Goal: Task Accomplishment & Management: Use online tool/utility

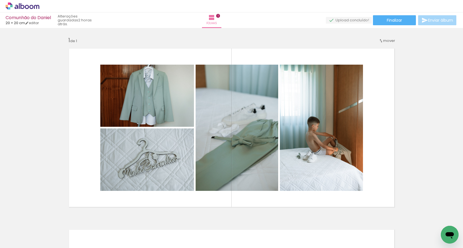
scroll to position [198, 0]
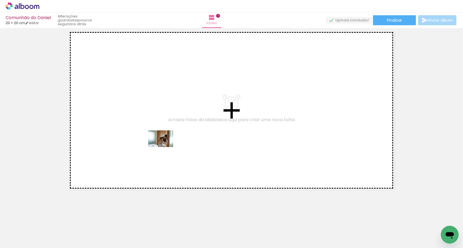
drag, startPoint x: 180, startPoint y: 227, endPoint x: 161, endPoint y: 143, distance: 85.8
click at [161, 143] on quentale-workspace at bounding box center [231, 124] width 463 height 248
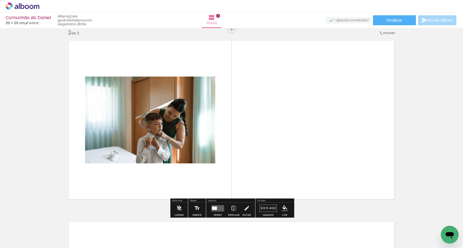
scroll to position [188, 0]
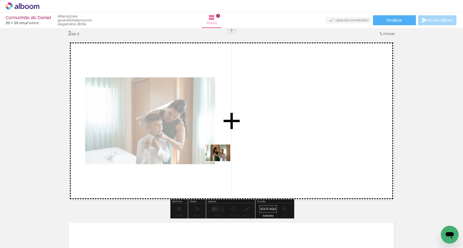
drag, startPoint x: 210, startPoint y: 226, endPoint x: 223, endPoint y: 159, distance: 68.5
click at [223, 159] on quentale-workspace at bounding box center [231, 124] width 463 height 248
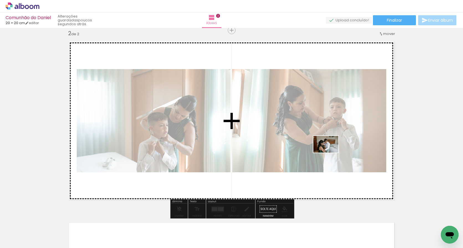
drag, startPoint x: 240, startPoint y: 238, endPoint x: 329, endPoint y: 152, distance: 123.9
click at [329, 152] on quentale-workspace at bounding box center [231, 124] width 463 height 248
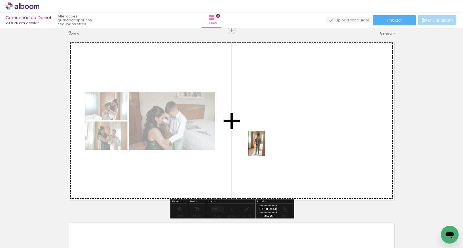
drag, startPoint x: 274, startPoint y: 239, endPoint x: 265, endPoint y: 147, distance: 92.2
click at [265, 147] on quentale-workspace at bounding box center [231, 124] width 463 height 248
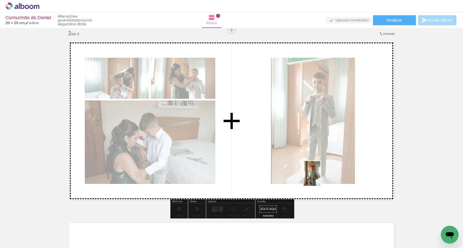
drag, startPoint x: 305, startPoint y: 236, endPoint x: 320, endPoint y: 177, distance: 60.1
click at [320, 177] on quentale-workspace at bounding box center [231, 124] width 463 height 248
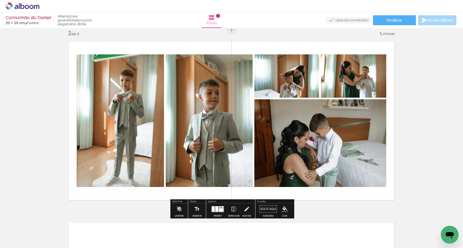
click at [219, 211] on div at bounding box center [221, 210] width 5 height 4
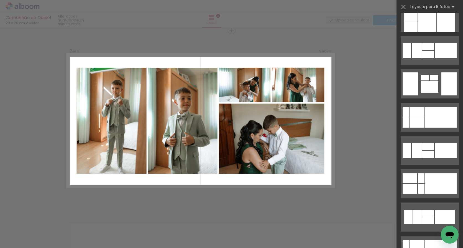
scroll to position [0, 0]
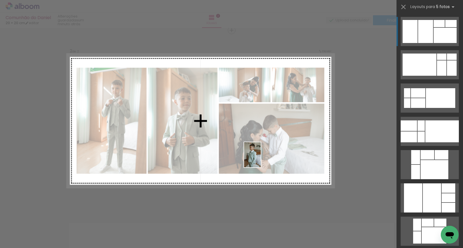
drag, startPoint x: 339, startPoint y: 230, endPoint x: 260, endPoint y: 157, distance: 106.9
click at [260, 157] on quentale-workspace at bounding box center [231, 124] width 463 height 248
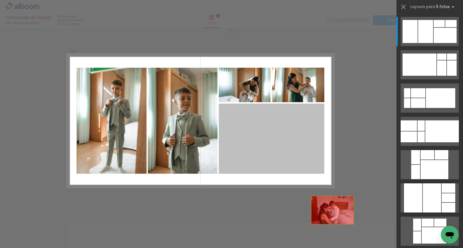
drag, startPoint x: 299, startPoint y: 132, endPoint x: 348, endPoint y: 228, distance: 107.8
click at [348, 228] on quentale-workspace at bounding box center [231, 124] width 463 height 248
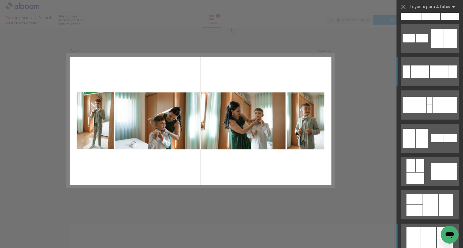
scroll to position [47, 0]
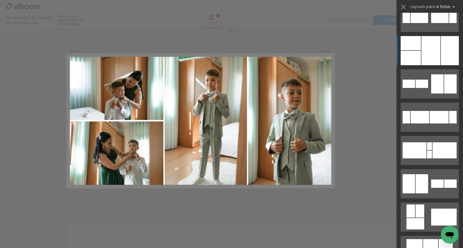
click at [436, 48] on div at bounding box center [431, 50] width 19 height 29
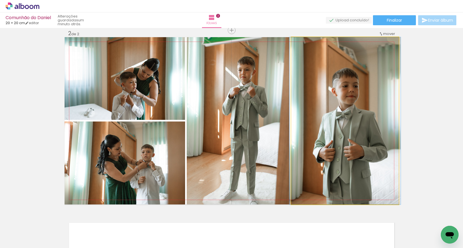
click at [359, 111] on quentale-photo at bounding box center [345, 120] width 108 height 167
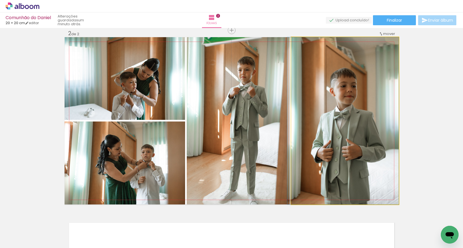
drag, startPoint x: 359, startPoint y: 111, endPoint x: 349, endPoint y: 104, distance: 11.9
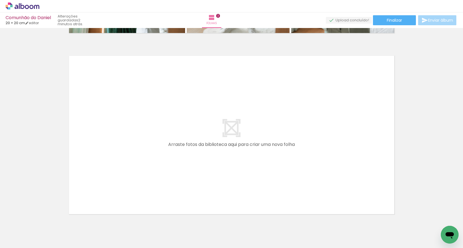
scroll to position [0, 130]
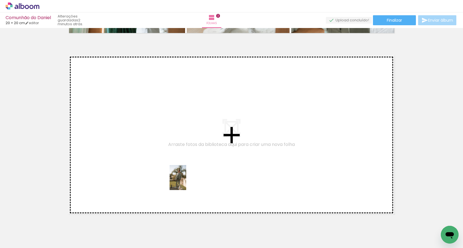
drag, startPoint x: 237, startPoint y: 233, endPoint x: 187, endPoint y: 181, distance: 71.9
click at [187, 181] on quentale-workspace at bounding box center [231, 124] width 463 height 248
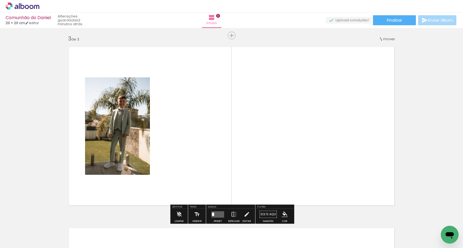
scroll to position [369, 0]
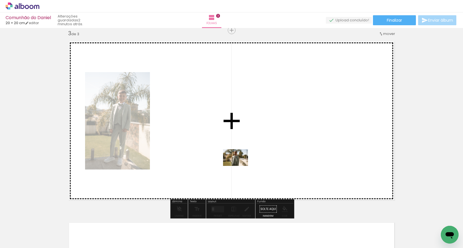
drag, startPoint x: 264, startPoint y: 234, endPoint x: 240, endPoint y: 166, distance: 72.8
click at [240, 166] on quentale-workspace at bounding box center [231, 124] width 463 height 248
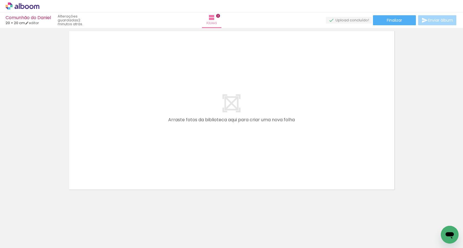
scroll to position [0, 194]
drag, startPoint x: 271, startPoint y: 230, endPoint x: 214, endPoint y: 204, distance: 62.8
click at [213, 204] on quentale-workspace at bounding box center [231, 124] width 463 height 248
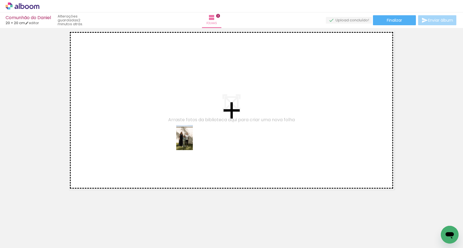
drag, startPoint x: 272, startPoint y: 230, endPoint x: 193, endPoint y: 142, distance: 118.4
click at [193, 142] on quentale-workspace at bounding box center [231, 124] width 463 height 248
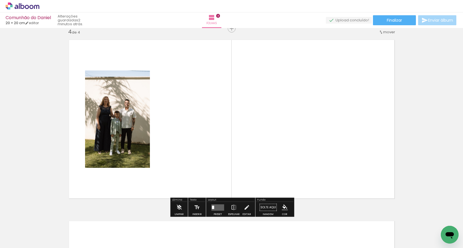
scroll to position [550, 0]
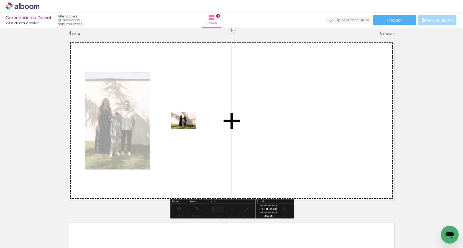
drag, startPoint x: 293, startPoint y: 226, endPoint x: 188, endPoint y: 129, distance: 143.8
click at [188, 129] on quentale-workspace at bounding box center [231, 124] width 463 height 248
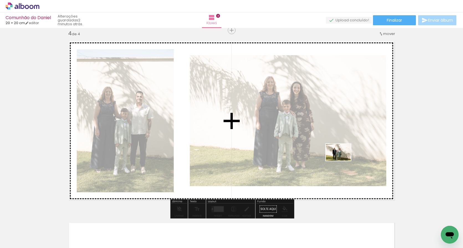
drag, startPoint x: 328, startPoint y: 226, endPoint x: 343, endPoint y: 160, distance: 66.7
click at [343, 160] on quentale-workspace at bounding box center [231, 124] width 463 height 248
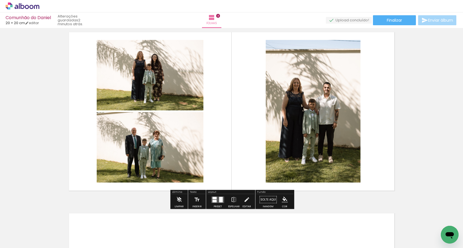
scroll to position [560, 0]
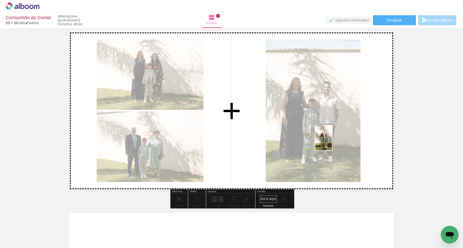
drag, startPoint x: 365, startPoint y: 233, endPoint x: 330, endPoint y: 137, distance: 101.4
click at [330, 137] on quentale-workspace at bounding box center [231, 124] width 463 height 248
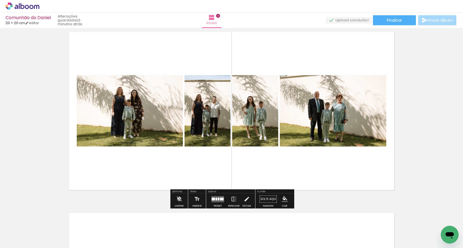
click at [218, 199] on div at bounding box center [219, 198] width 2 height 3
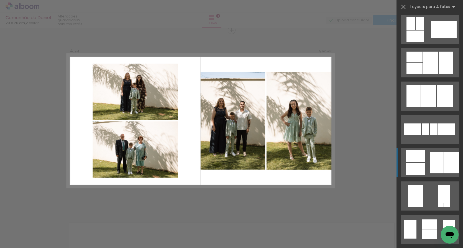
scroll to position [238, 0]
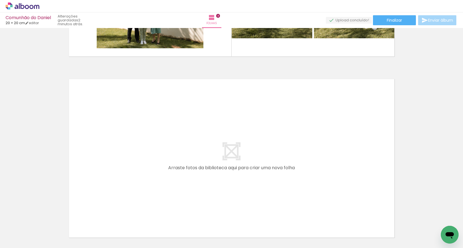
scroll to position [0, 0]
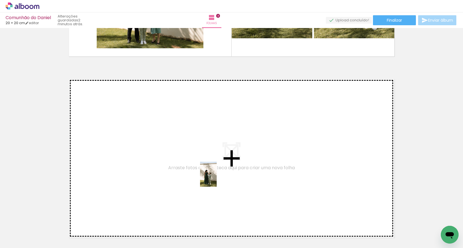
drag, startPoint x: 274, startPoint y: 238, endPoint x: 217, endPoint y: 178, distance: 82.5
click at [217, 178] on quentale-workspace at bounding box center [231, 124] width 463 height 248
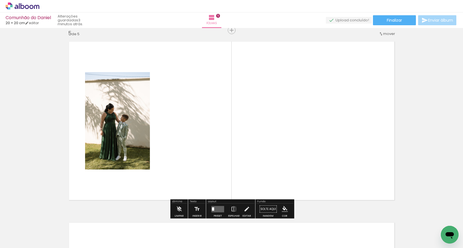
scroll to position [0, 384]
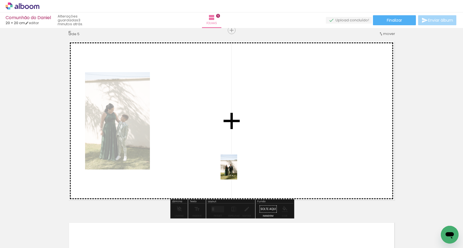
drag, startPoint x: 294, startPoint y: 228, endPoint x: 237, endPoint y: 171, distance: 80.4
click at [237, 171] on quentale-workspace at bounding box center [231, 124] width 463 height 248
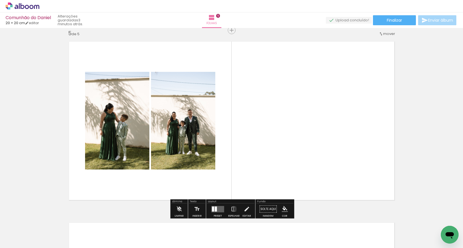
scroll to position [0, 403]
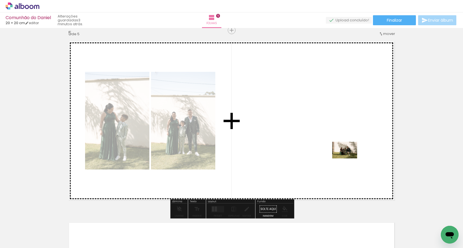
drag, startPoint x: 366, startPoint y: 229, endPoint x: 349, endPoint y: 158, distance: 73.3
click at [349, 158] on quentale-workspace at bounding box center [231, 124] width 463 height 248
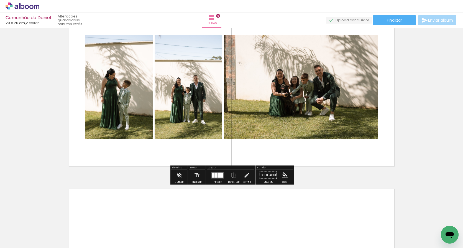
scroll to position [768, 0]
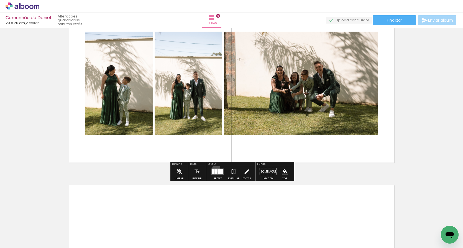
click at [215, 168] on div at bounding box center [217, 171] width 15 height 11
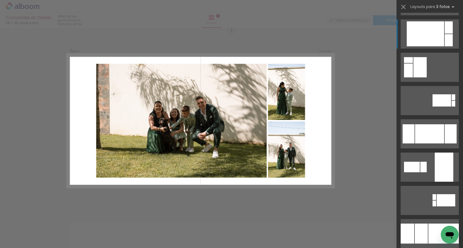
scroll to position [936, 0]
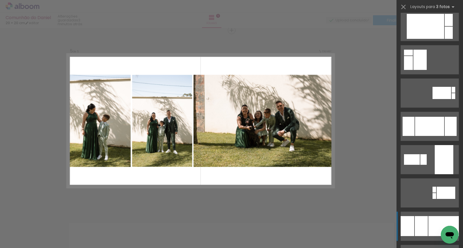
click at [440, 220] on div at bounding box center [444, 226] width 30 height 20
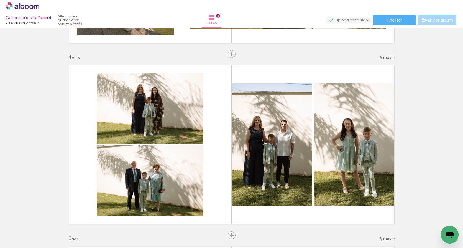
scroll to position [530, 0]
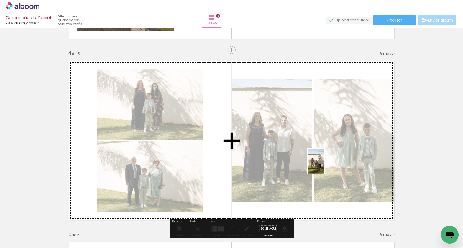
drag, startPoint x: 399, startPoint y: 237, endPoint x: 325, endPoint y: 166, distance: 102.5
click at [325, 166] on quentale-workspace at bounding box center [231, 124] width 463 height 248
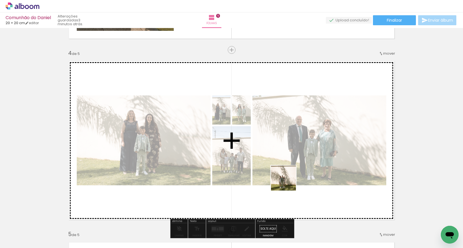
drag, startPoint x: 333, startPoint y: 234, endPoint x: 262, endPoint y: 156, distance: 105.6
click at [262, 156] on quentale-workspace at bounding box center [231, 124] width 463 height 248
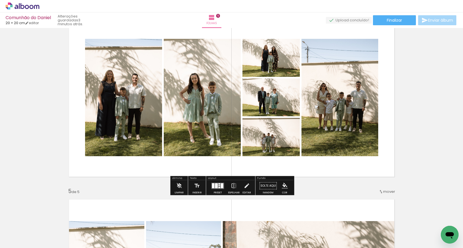
scroll to position [575, 0]
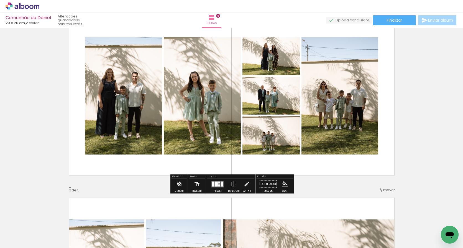
click at [221, 186] on div at bounding box center [222, 183] width 2 height 5
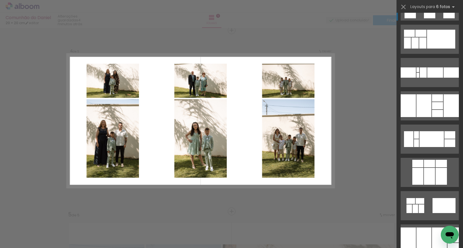
scroll to position [1057, 0]
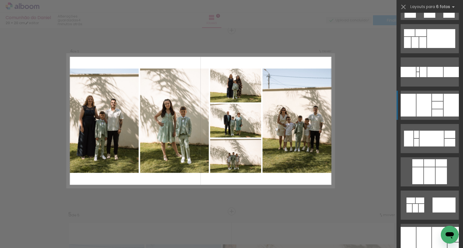
click at [430, 190] on quentale-layouter at bounding box center [430, 204] width 58 height 29
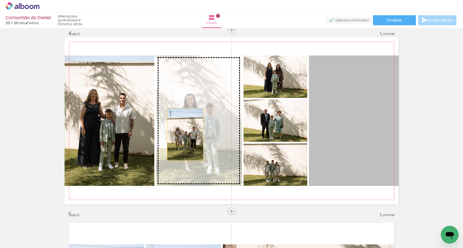
drag, startPoint x: 346, startPoint y: 138, endPoint x: 185, endPoint y: 134, distance: 160.8
click at [0, 0] on slot at bounding box center [0, 0] width 0 height 0
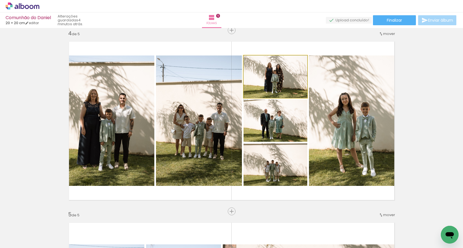
click at [286, 78] on quentale-photo at bounding box center [276, 76] width 64 height 42
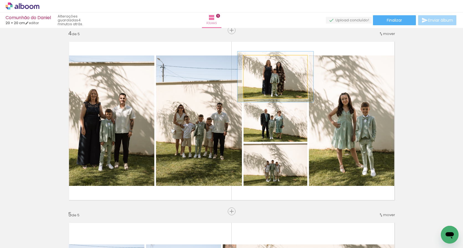
drag, startPoint x: 258, startPoint y: 62, endPoint x: 262, endPoint y: 62, distance: 3.6
type paper-slider "119"
click at [262, 62] on div at bounding box center [260, 61] width 9 height 9
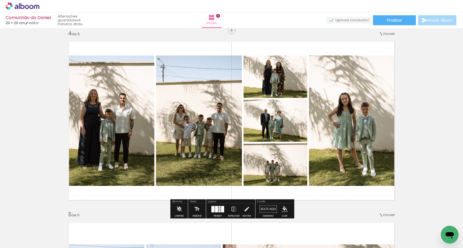
click at [278, 115] on quentale-photo at bounding box center [276, 121] width 64 height 42
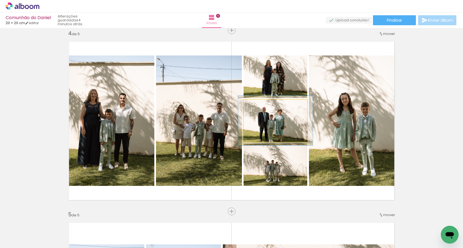
drag, startPoint x: 257, startPoint y: 106, endPoint x: 261, endPoint y: 106, distance: 3.3
click at [261, 106] on div at bounding box center [259, 105] width 5 height 5
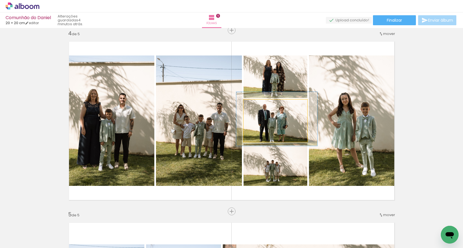
type paper-slider "127"
click at [262, 105] on div at bounding box center [262, 105] width 5 height 5
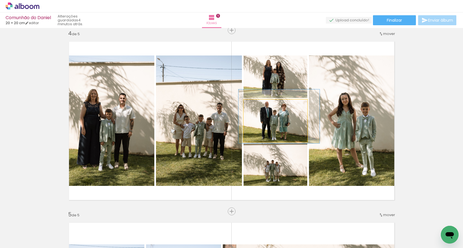
drag, startPoint x: 269, startPoint y: 121, endPoint x: 271, endPoint y: 119, distance: 3.3
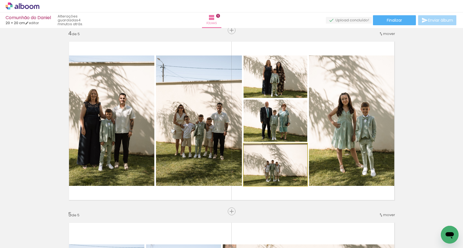
click at [283, 181] on quentale-photo at bounding box center [276, 164] width 64 height 42
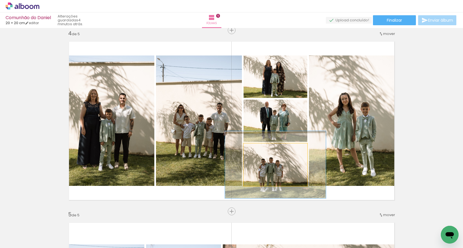
drag, startPoint x: 257, startPoint y: 152, endPoint x: 268, endPoint y: 151, distance: 11.1
type paper-slider "158"
click at [268, 151] on div at bounding box center [267, 149] width 9 height 9
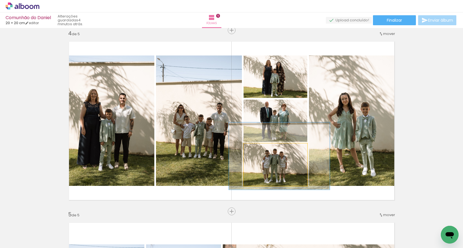
drag, startPoint x: 273, startPoint y: 173, endPoint x: 277, endPoint y: 164, distance: 9.4
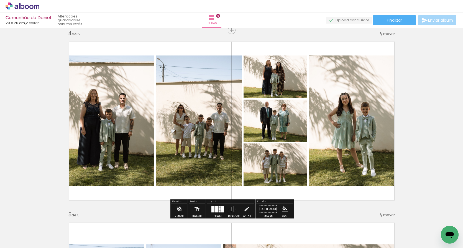
click at [394, 147] on quentale-photo at bounding box center [354, 120] width 90 height 130
click at [417, 147] on div "Inserir folha 1 de 5 Inserir folha 2 de 5 Inserir folha 3 de 5 Inserir folha 4 …" at bounding box center [231, 23] width 463 height 1086
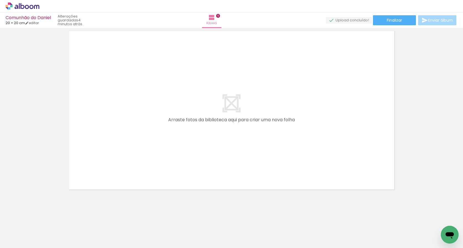
scroll to position [0, 627]
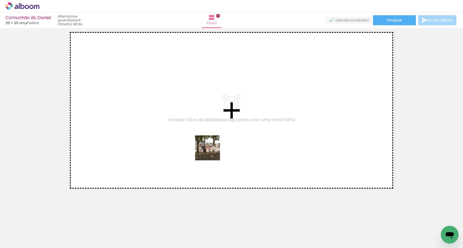
drag, startPoint x: 218, startPoint y: 229, endPoint x: 197, endPoint y: 130, distance: 101.5
click at [197, 130] on quentale-workspace at bounding box center [231, 124] width 463 height 248
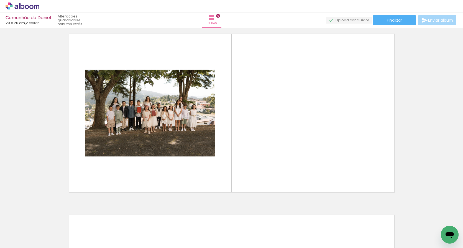
scroll to position [912, 0]
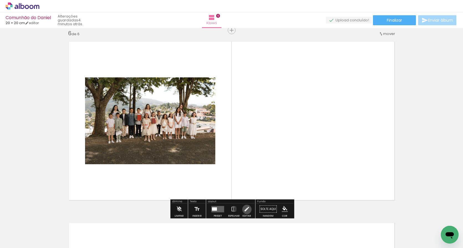
drag, startPoint x: 246, startPoint y: 199, endPoint x: 246, endPoint y: 195, distance: 3.6
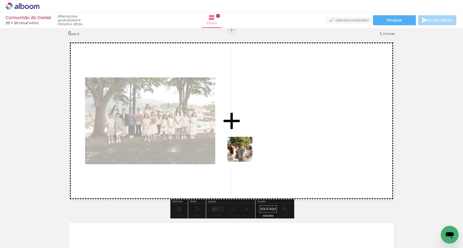
drag, startPoint x: 244, startPoint y: 233, endPoint x: 244, endPoint y: 153, distance: 80.7
click at [244, 152] on quentale-workspace at bounding box center [231, 124] width 463 height 248
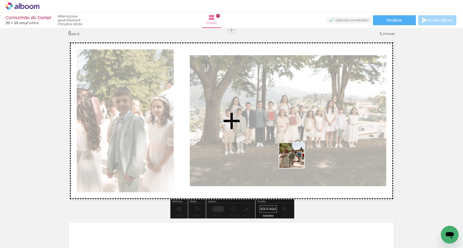
drag, startPoint x: 308, startPoint y: 240, endPoint x: 289, endPoint y: 151, distance: 91.4
click at [289, 151] on quentale-workspace at bounding box center [231, 124] width 463 height 248
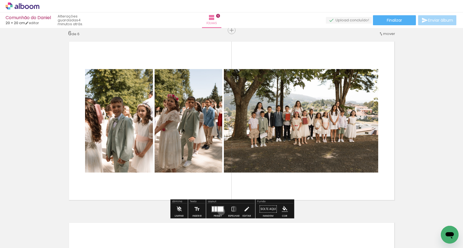
click at [220, 211] on div at bounding box center [221, 208] width 6 height 5
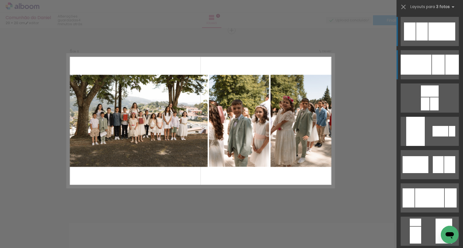
click at [435, 60] on div at bounding box center [438, 65] width 13 height 20
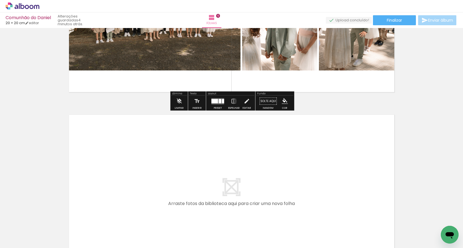
scroll to position [1064, 0]
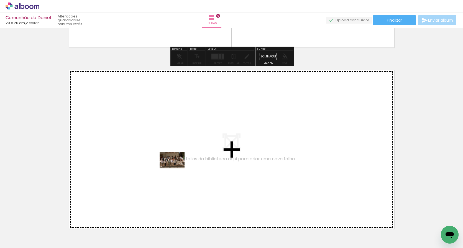
drag, startPoint x: 363, startPoint y: 236, endPoint x: 174, endPoint y: 167, distance: 201.4
click at [174, 167] on quentale-workspace at bounding box center [231, 124] width 463 height 248
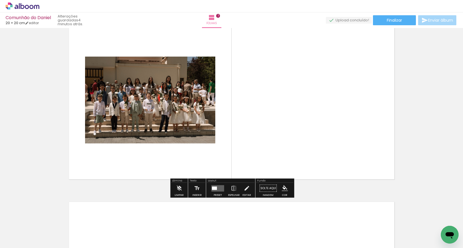
scroll to position [1115, 0]
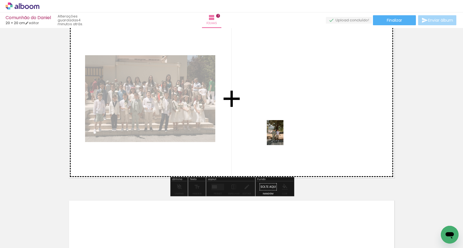
drag, startPoint x: 393, startPoint y: 235, endPoint x: 283, endPoint y: 136, distance: 147.6
click at [283, 136] on quentale-workspace at bounding box center [231, 124] width 463 height 248
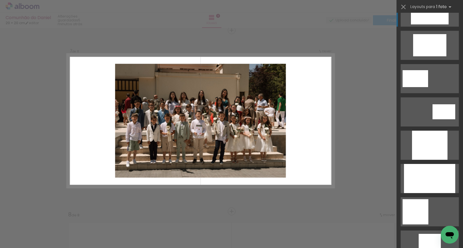
scroll to position [220, 0]
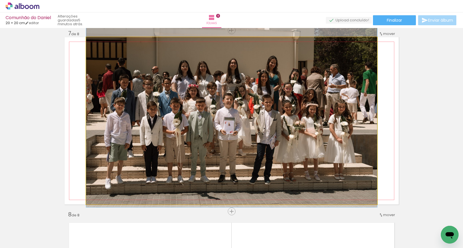
drag, startPoint x: 270, startPoint y: 163, endPoint x: 270, endPoint y: 152, distance: 10.5
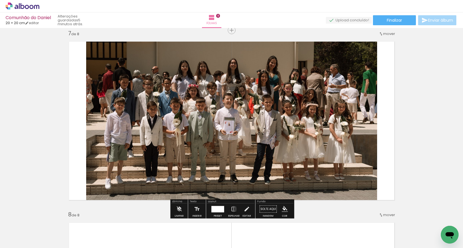
click at [393, 142] on quentale-layouter at bounding box center [232, 120] width 334 height 167
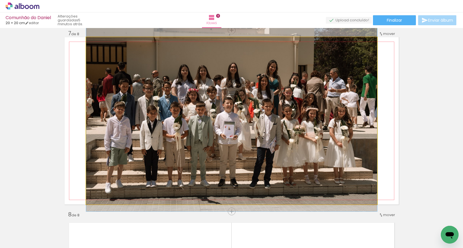
drag, startPoint x: 298, startPoint y: 151, endPoint x: 298, endPoint y: 155, distance: 4.2
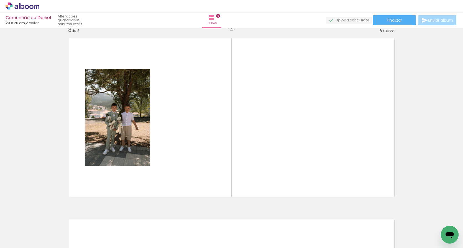
scroll to position [1278, 0]
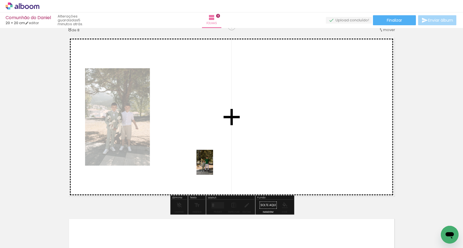
drag, startPoint x: 294, startPoint y: 241, endPoint x: 211, endPoint y: 165, distance: 112.6
click at [211, 165] on quentale-workspace at bounding box center [231, 124] width 463 height 248
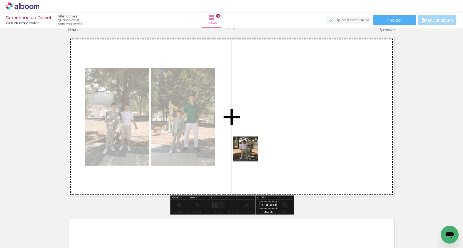
drag, startPoint x: 319, startPoint y: 234, endPoint x: 244, endPoint y: 149, distance: 113.5
click at [244, 149] on quentale-workspace at bounding box center [231, 124] width 463 height 248
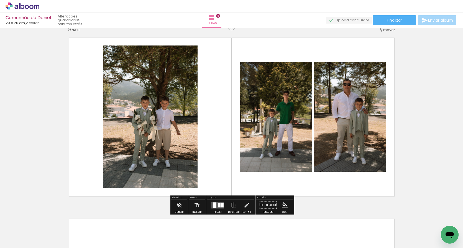
click at [220, 208] on quentale-layouter at bounding box center [217, 205] width 13 height 6
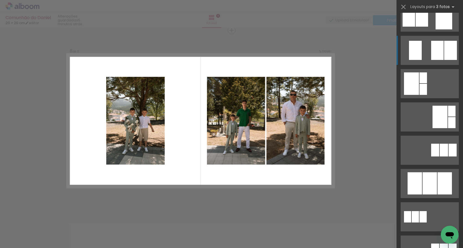
scroll to position [115, 0]
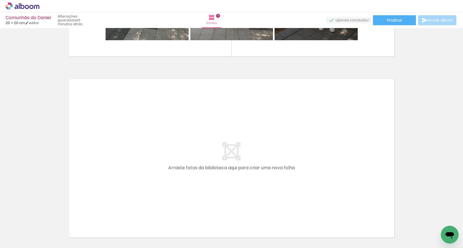
scroll to position [0, 822]
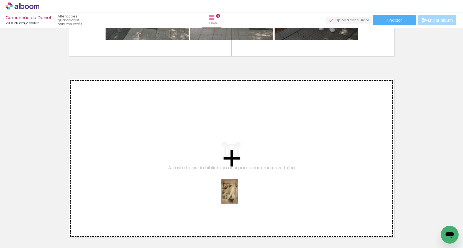
drag, startPoint x: 286, startPoint y: 229, endPoint x: 237, endPoint y: 195, distance: 59.8
click at [237, 195] on quentale-workspace at bounding box center [231, 124] width 463 height 248
